Goal: Information Seeking & Learning: Learn about a topic

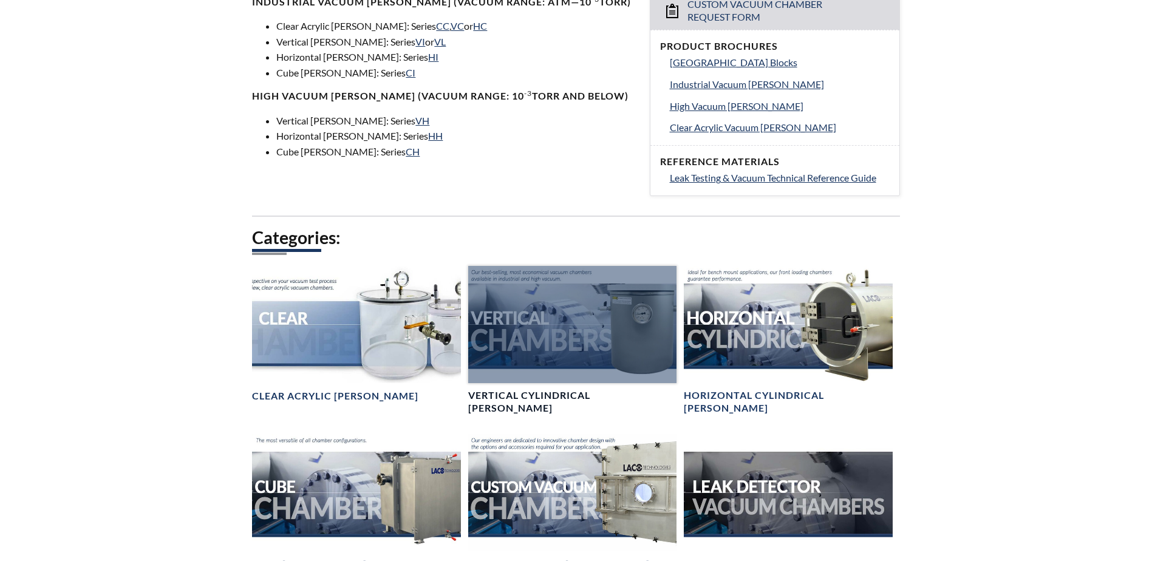
scroll to position [607, 0]
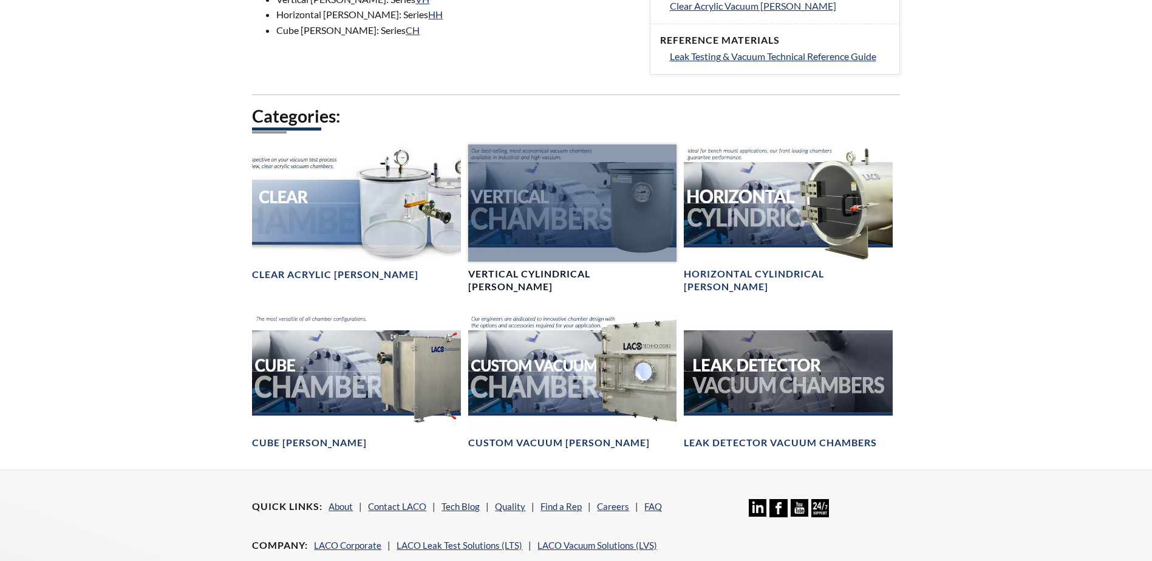
click at [577, 199] on div at bounding box center [572, 203] width 208 height 117
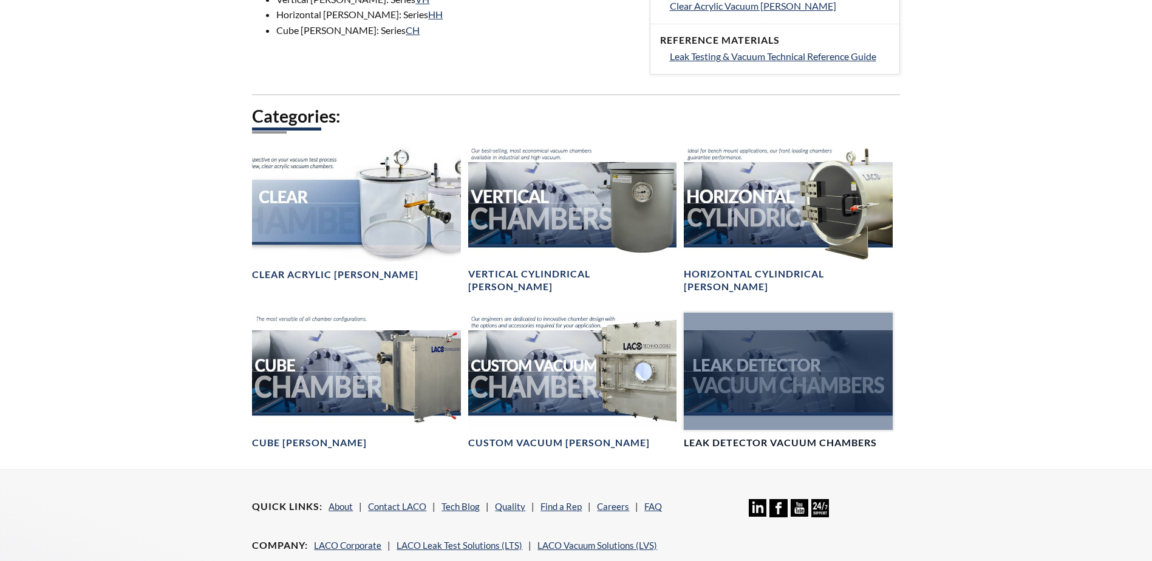
click at [774, 363] on div at bounding box center [788, 371] width 208 height 117
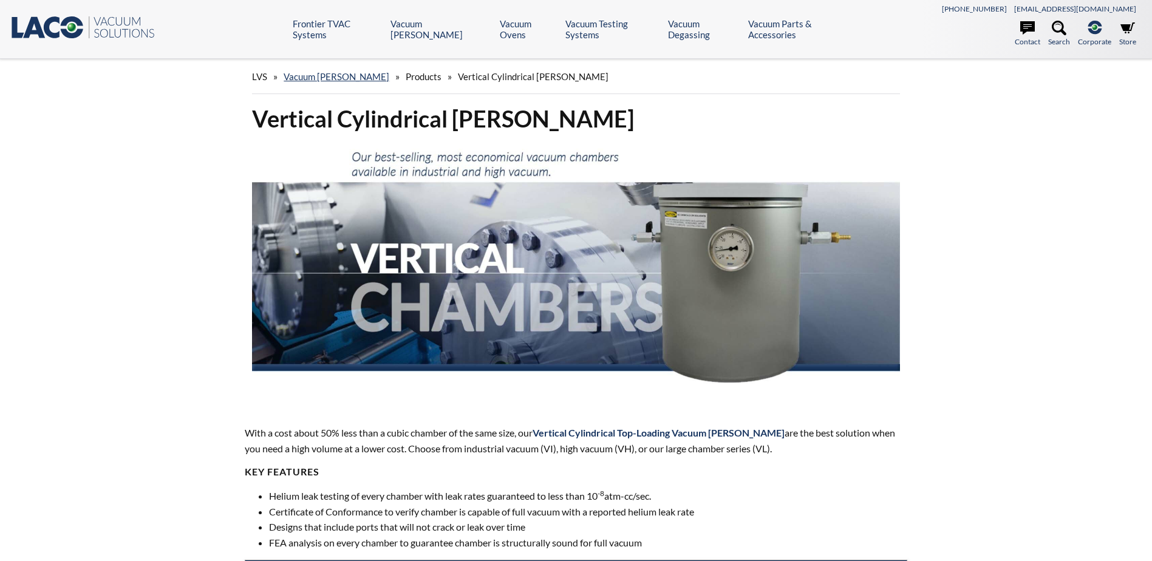
select select "Language Translate Widget"
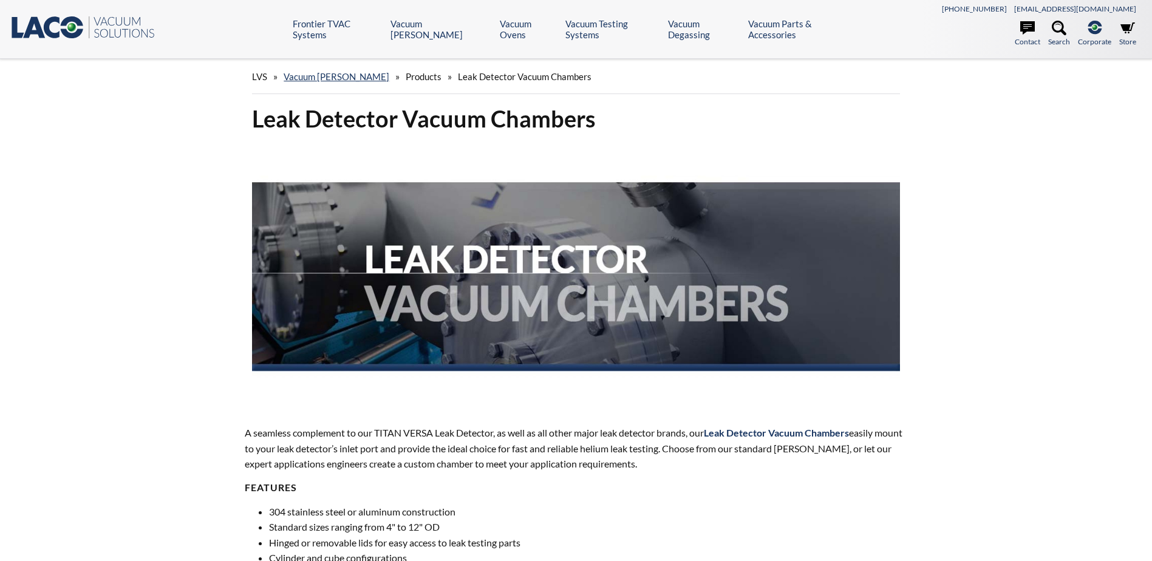
select select "Language Translate Widget"
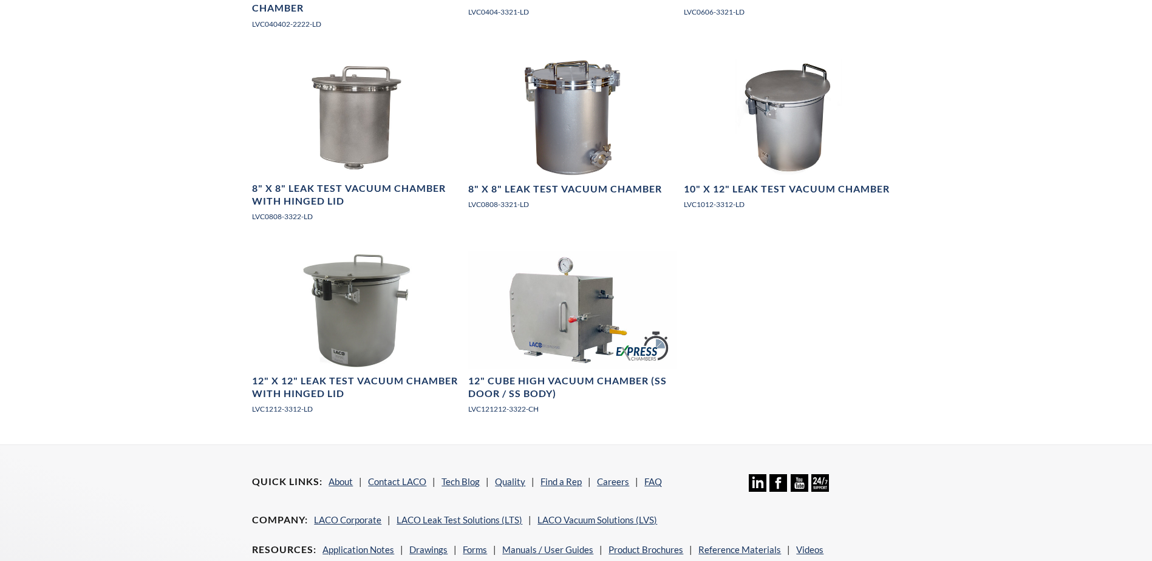
scroll to position [1093, 0]
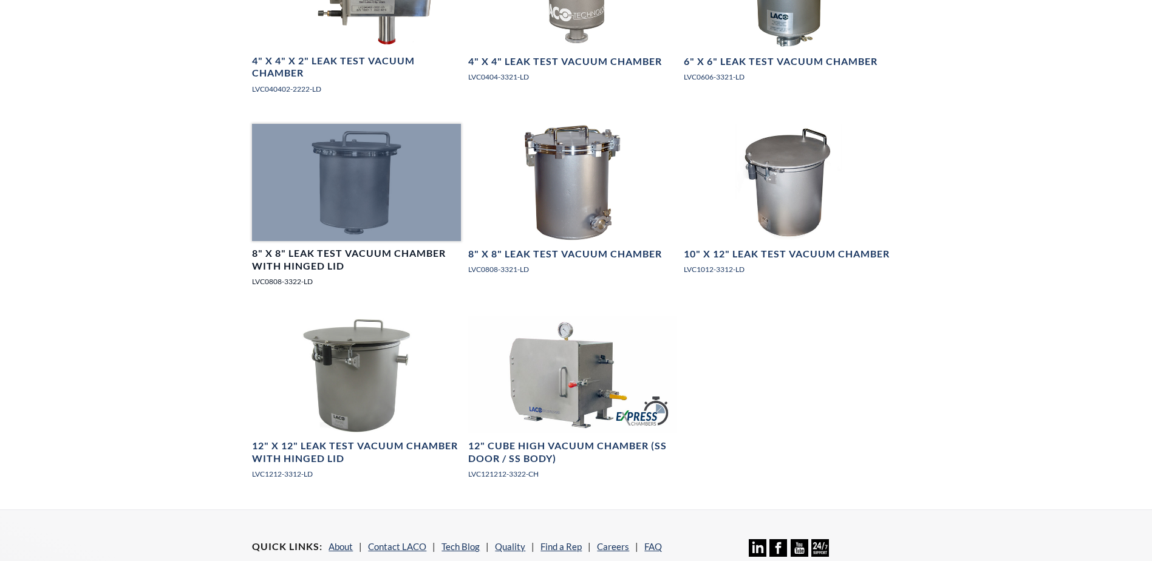
click at [315, 257] on h4 "8" X 8" Leak Test Vacuum Chamber with Hinged Lid" at bounding box center [356, 260] width 208 height 26
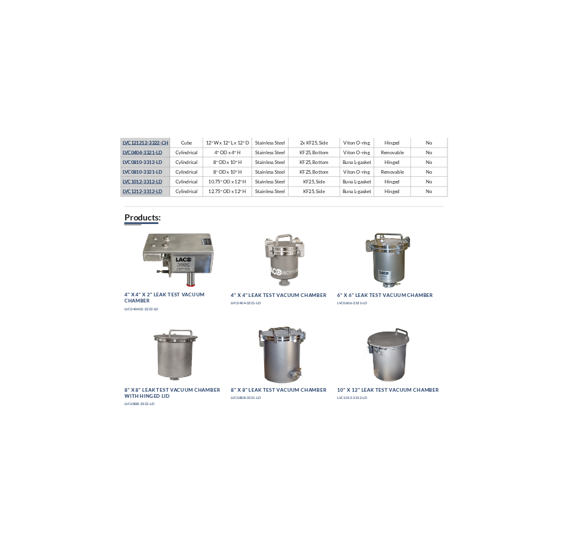
scroll to position [721, 0]
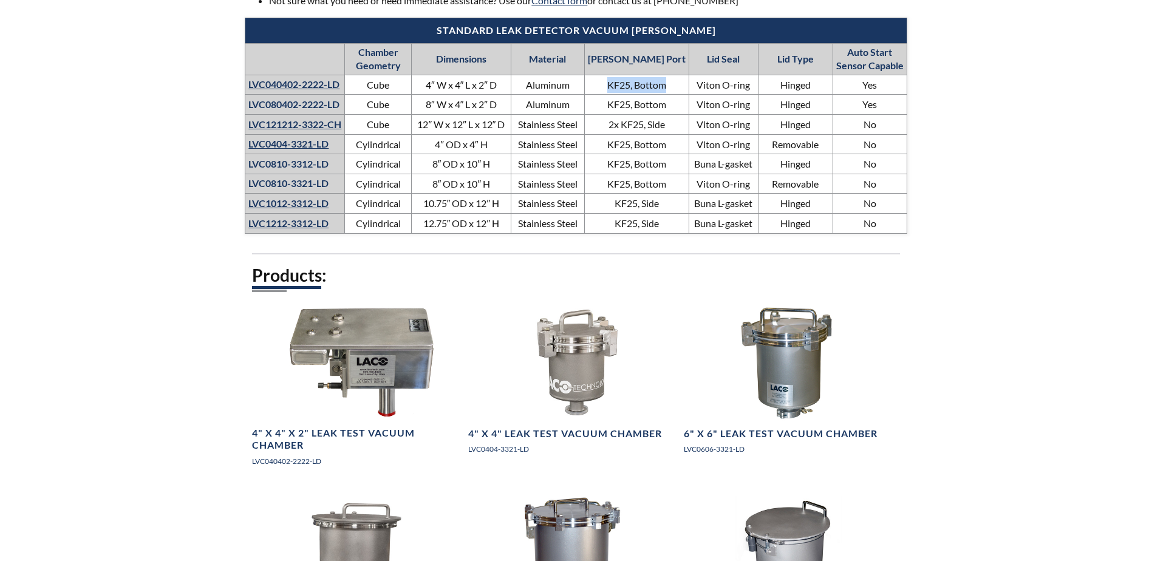
drag, startPoint x: 664, startPoint y: 86, endPoint x: 611, endPoint y: 86, distance: 52.8
click at [611, 86] on td "KF25, Bottom" at bounding box center [636, 85] width 104 height 20
drag, startPoint x: 611, startPoint y: 86, endPoint x: 628, endPoint y: 86, distance: 17.6
copy td "KF25, Bottom"
click at [309, 165] on th "LVC0810-3312-LD" at bounding box center [295, 164] width 100 height 20
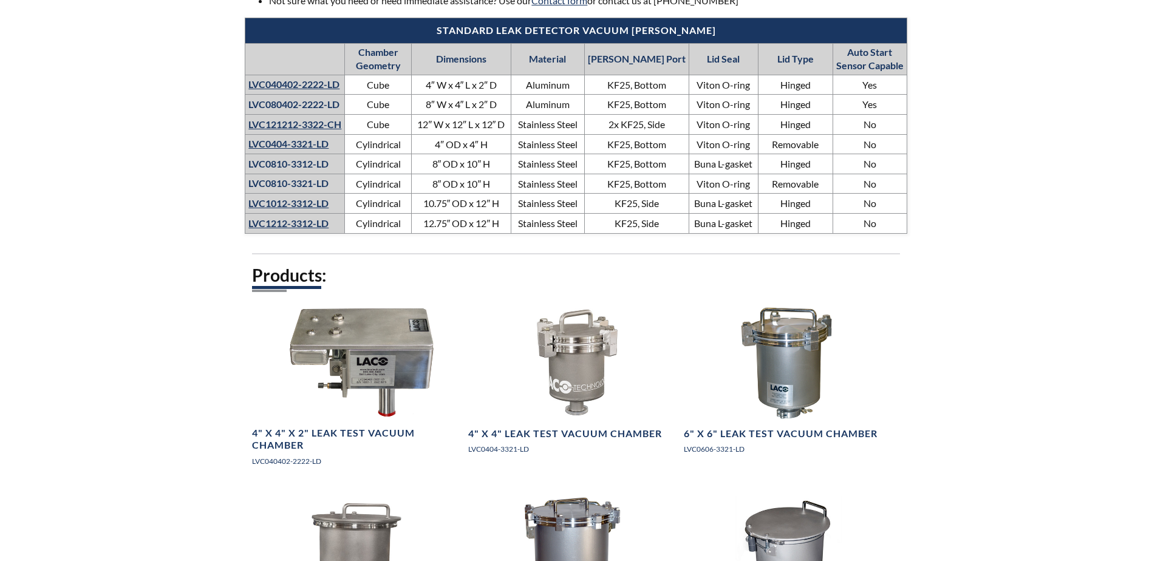
click at [295, 165] on th "LVC0810-3312-LD" at bounding box center [295, 164] width 100 height 20
drag, startPoint x: 295, startPoint y: 165, endPoint x: 288, endPoint y: 143, distance: 22.9
click at [288, 141] on link "LVC0404-3321-LD" at bounding box center [288, 144] width 80 height 12
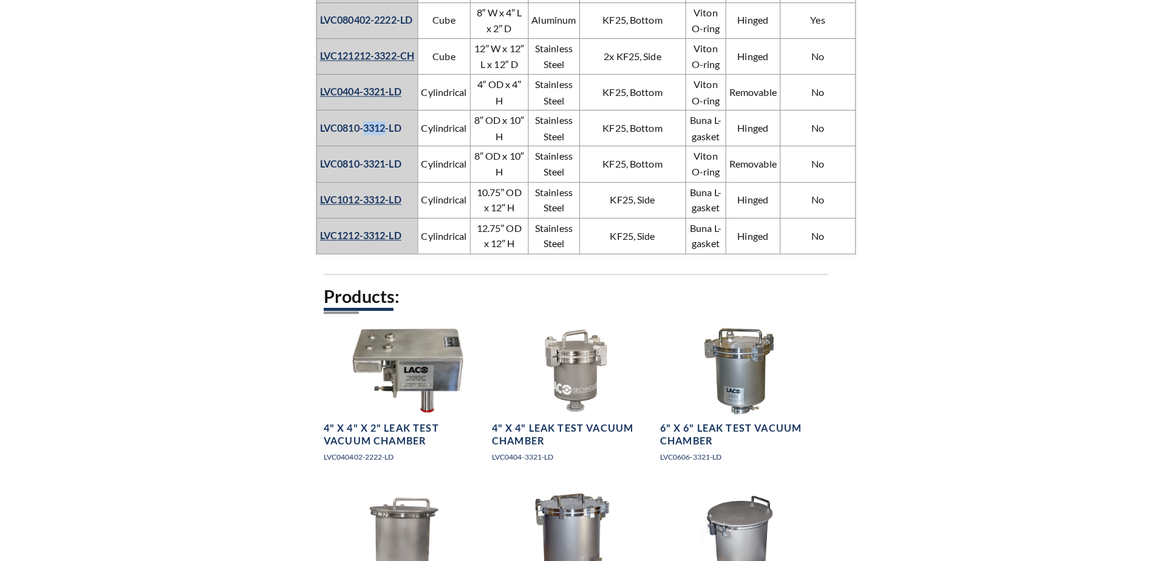
scroll to position [719, 0]
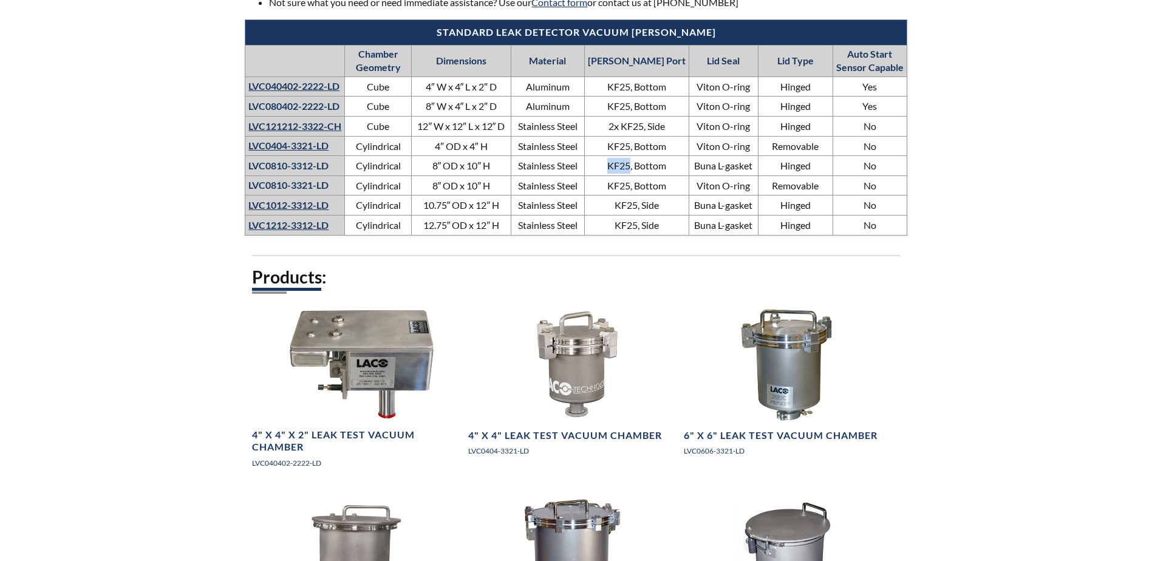
drag, startPoint x: 611, startPoint y: 165, endPoint x: 633, endPoint y: 166, distance: 21.9
click at [633, 166] on td "KF25, Bottom" at bounding box center [636, 166] width 104 height 20
copy td "KF25"
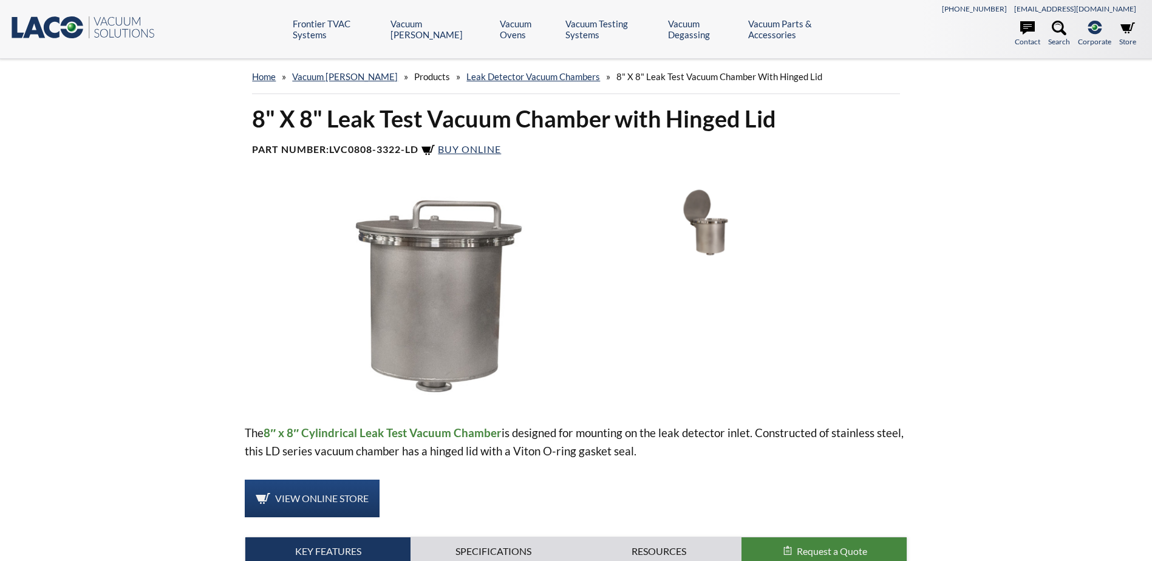
select select "Language Translate Widget"
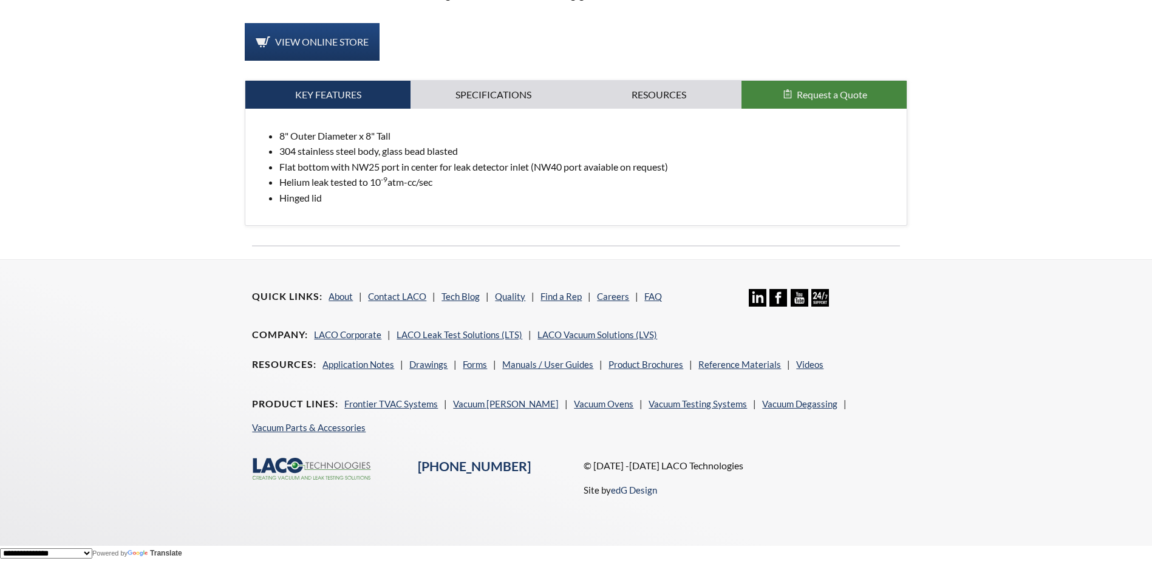
scroll to position [94, 0]
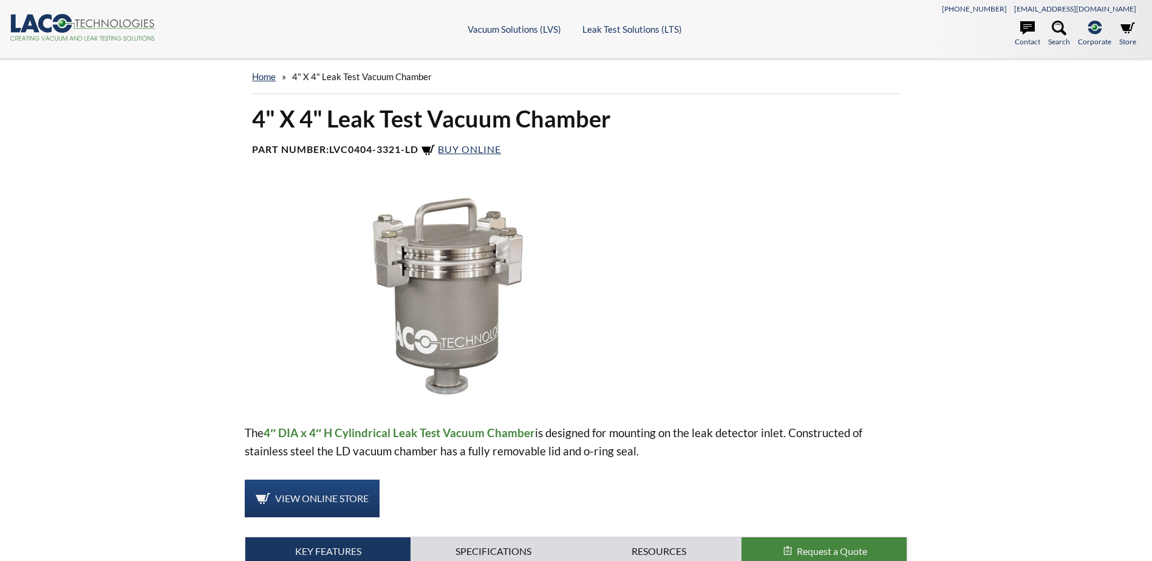
select select "Language Translate Widget"
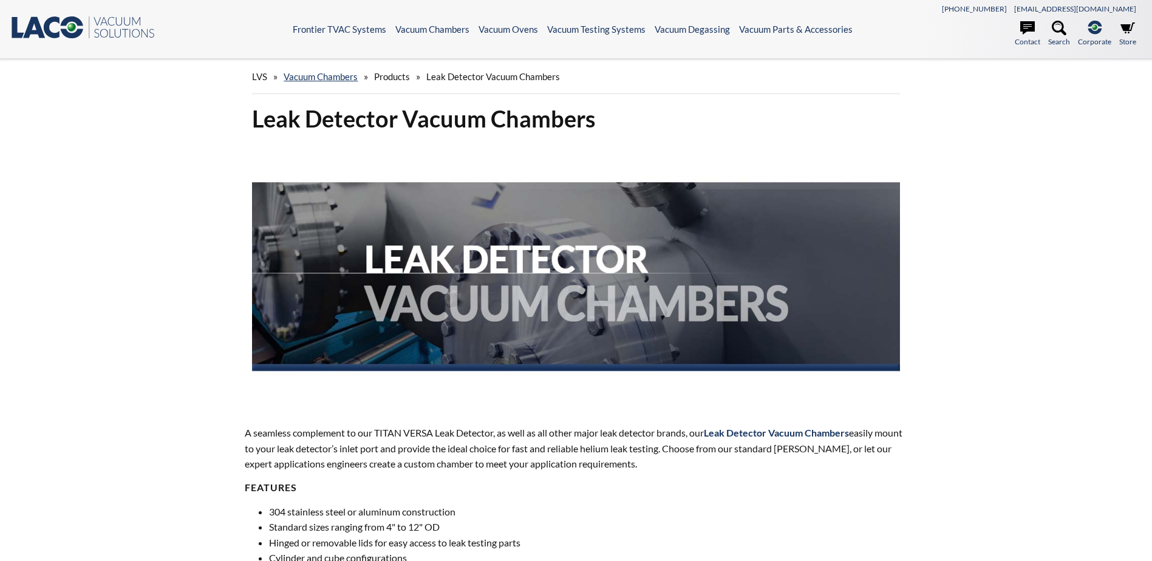
scroll to position [486, 0]
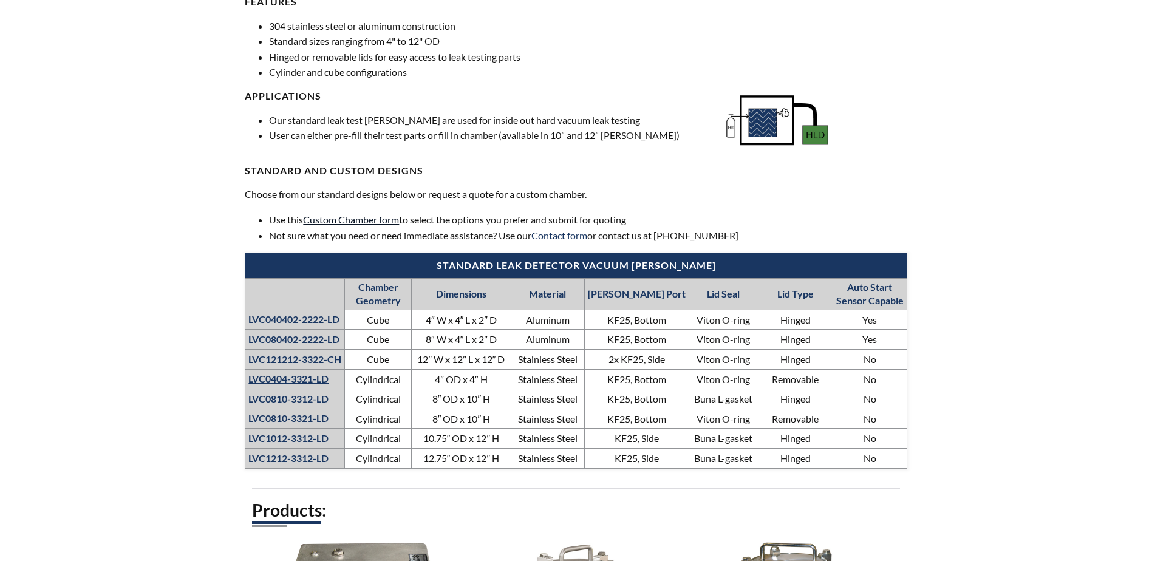
select select "Language Translate Widget"
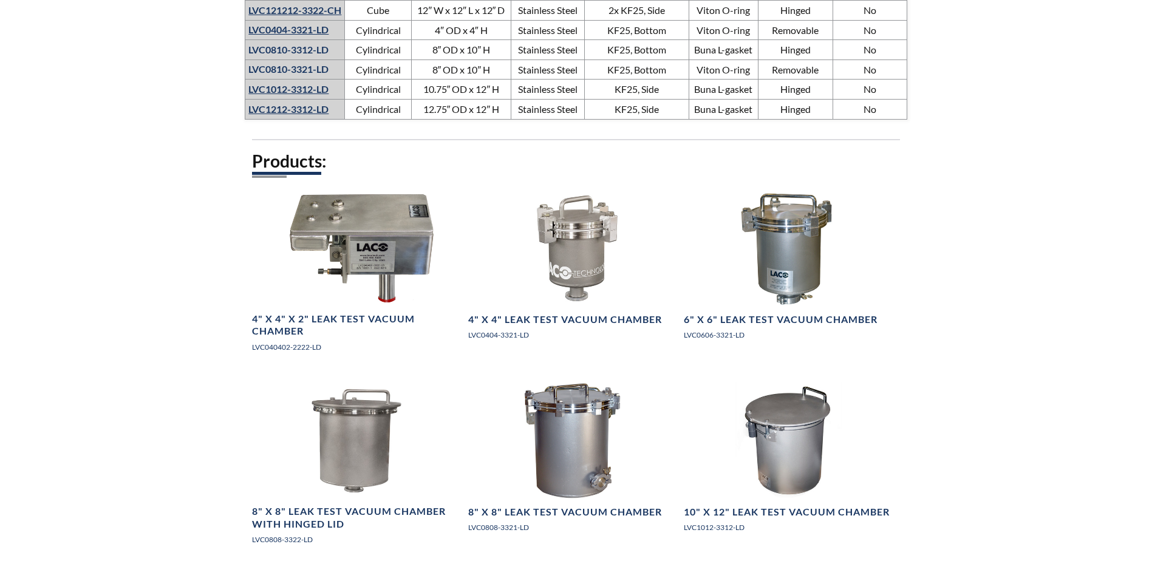
scroll to position [850, 0]
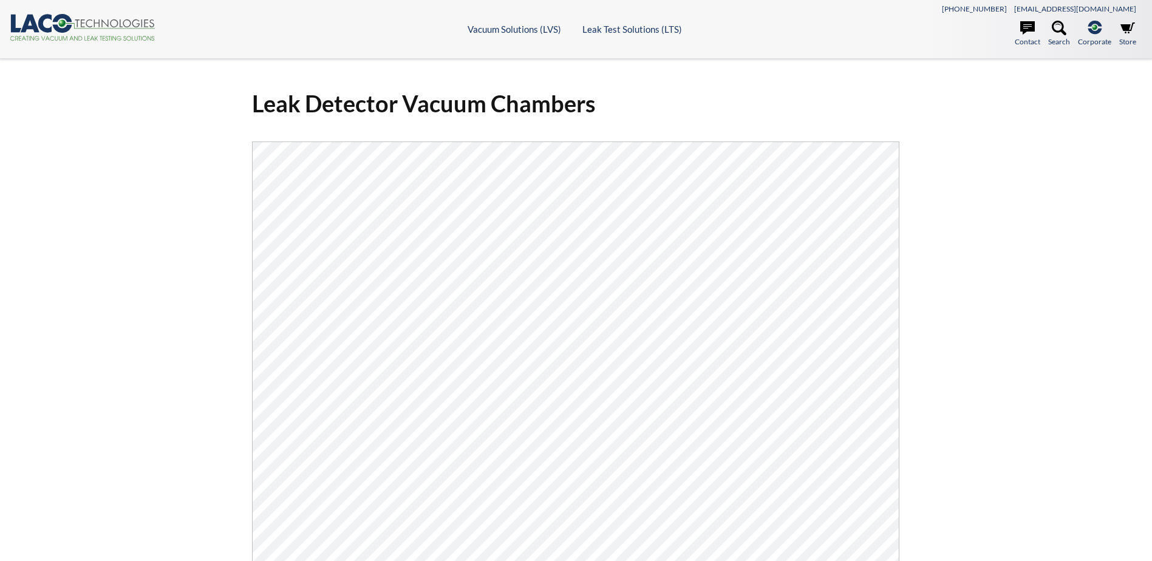
select select "Language Translate Widget"
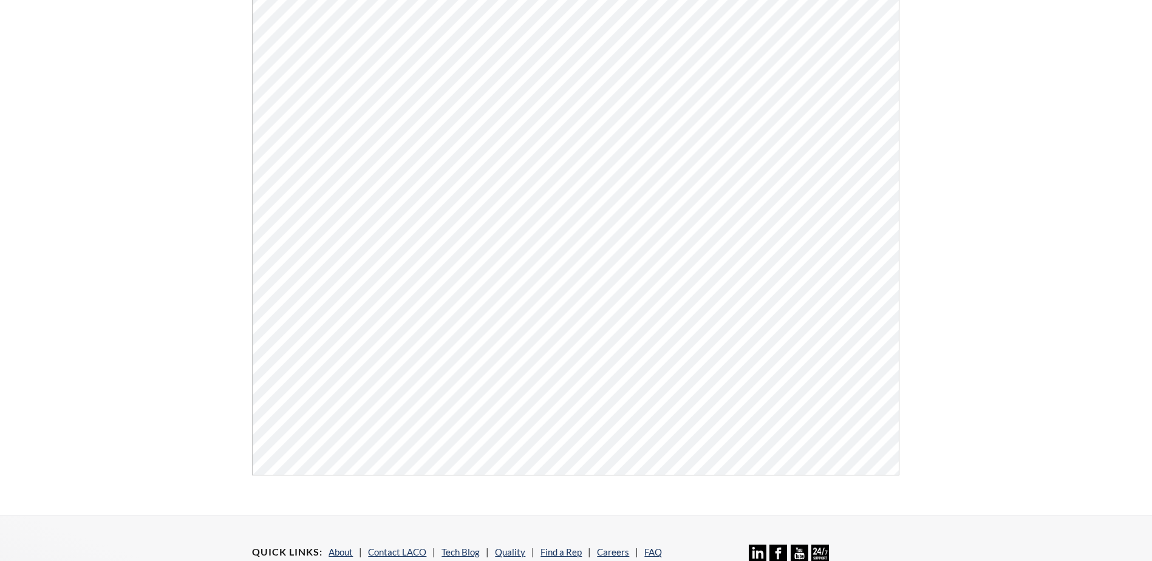
scroll to position [304, 0]
